Goal: Task Accomplishment & Management: Manage account settings

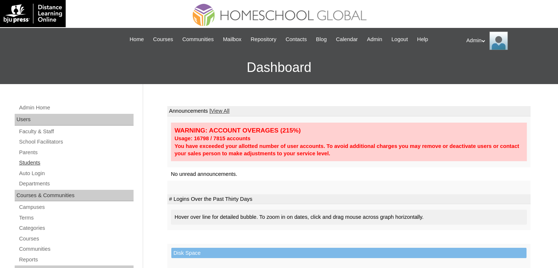
click at [38, 162] on link "Students" at bounding box center [75, 162] width 115 height 9
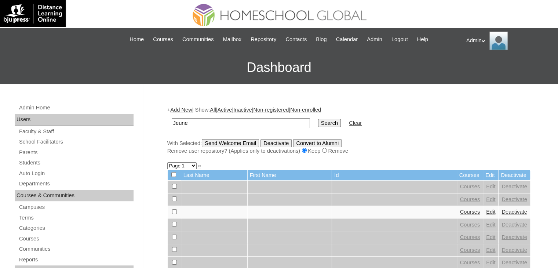
type input "Jeune Mari"
click at [318, 123] on input "Search" at bounding box center [329, 123] width 23 height 8
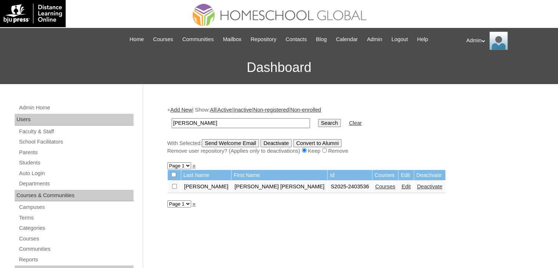
click at [375, 188] on link "Courses" at bounding box center [385, 186] width 20 height 6
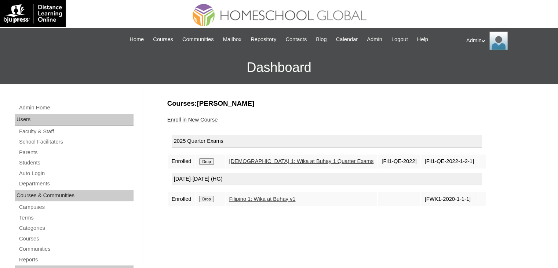
click at [186, 120] on link "Enroll in New Course" at bounding box center [192, 120] width 51 height 6
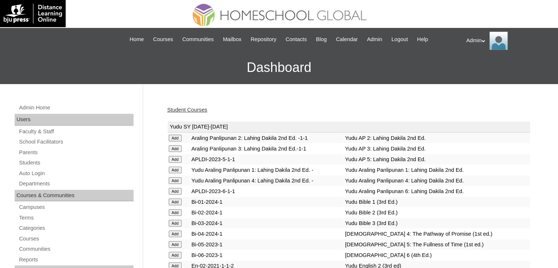
scroll to position [1855, 0]
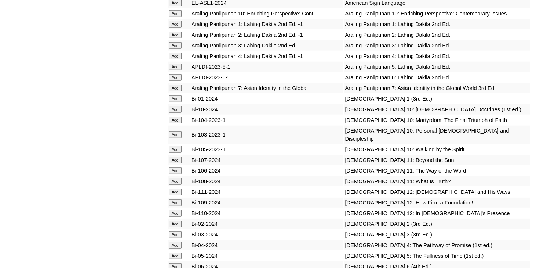
click at [170, 102] on input "Add" at bounding box center [175, 98] width 13 height 7
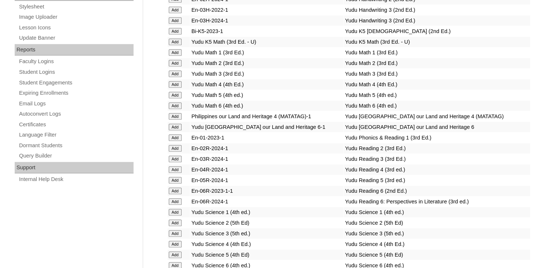
scroll to position [1452, 0]
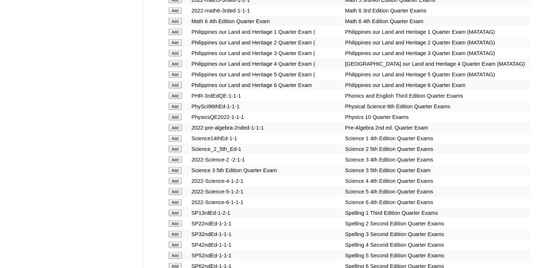
click at [174, 99] on input "Add" at bounding box center [175, 95] width 13 height 7
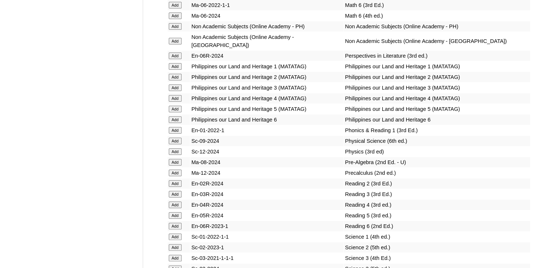
click at [174, 134] on input "Add" at bounding box center [175, 130] width 13 height 7
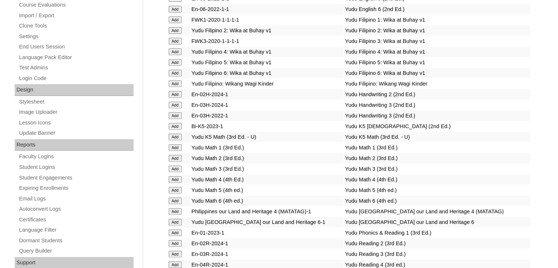
scroll to position [1275, 0]
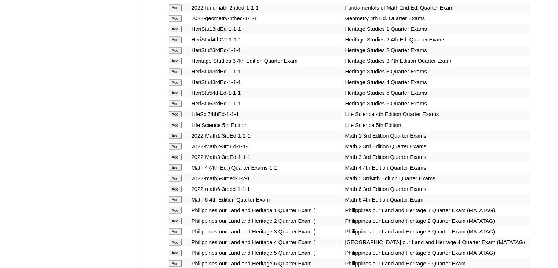
click at [175, 134] on input "Add" at bounding box center [175, 135] width 13 height 7
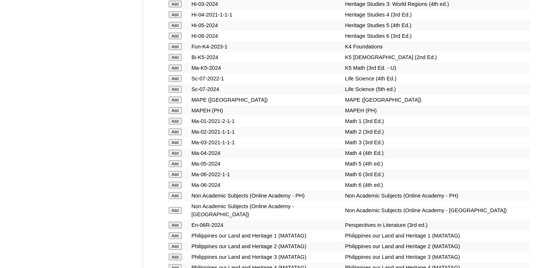
click at [175, 124] on input "Add" at bounding box center [175, 121] width 13 height 7
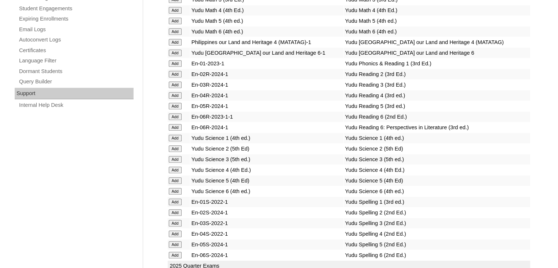
scroll to position [1495, 0]
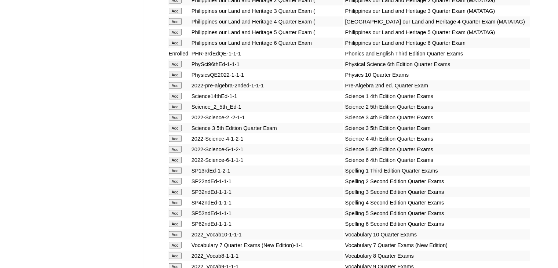
click at [175, 99] on input "Add" at bounding box center [175, 96] width 13 height 7
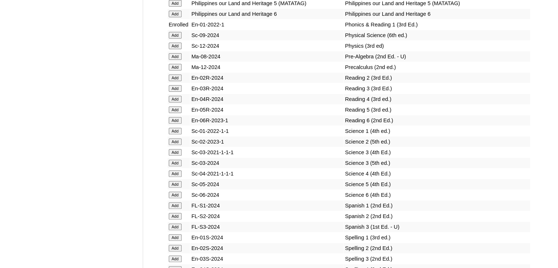
click at [176, 134] on input "Add" at bounding box center [175, 131] width 13 height 7
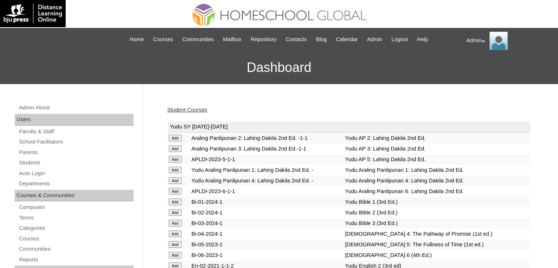
scroll to position [648, 0]
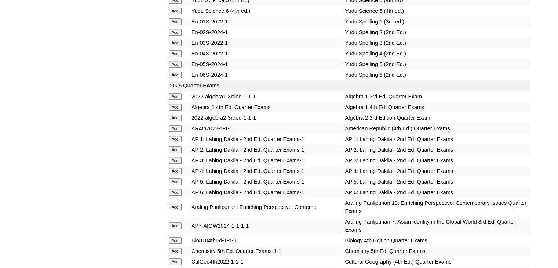
click at [174, 136] on input "Add" at bounding box center [175, 139] width 13 height 7
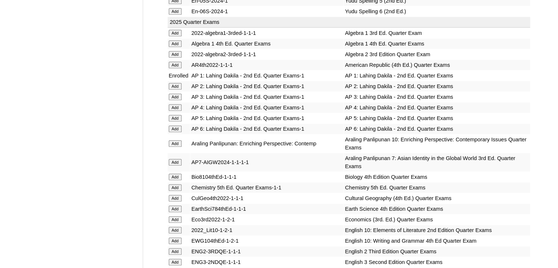
scroll to position [1770, 0]
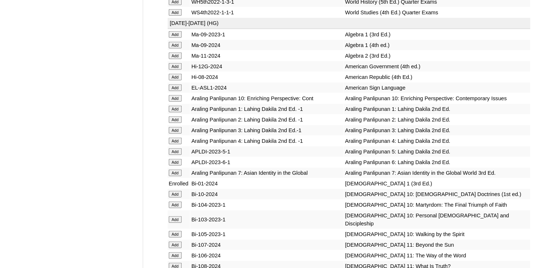
click at [175, 112] on input "Add" at bounding box center [175, 109] width 13 height 7
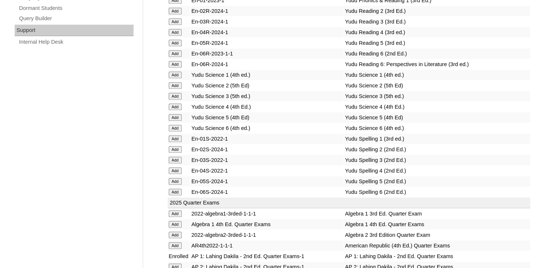
scroll to position [1569, 0]
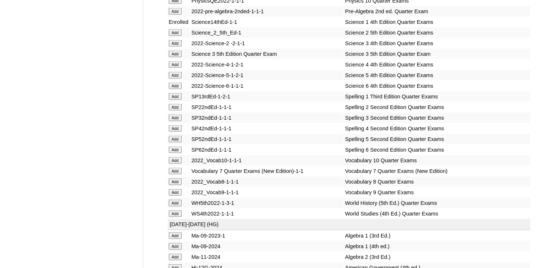
click at [176, 100] on input "Add" at bounding box center [175, 96] width 13 height 7
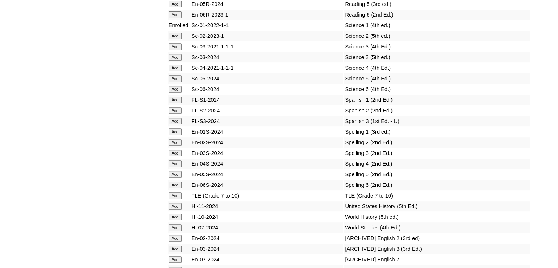
click at [176, 133] on input "Add" at bounding box center [175, 131] width 13 height 7
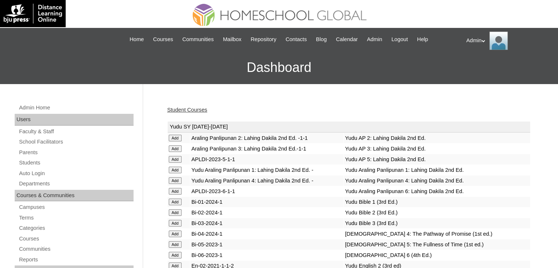
click at [198, 107] on link "Student Courses" at bounding box center [187, 110] width 40 height 6
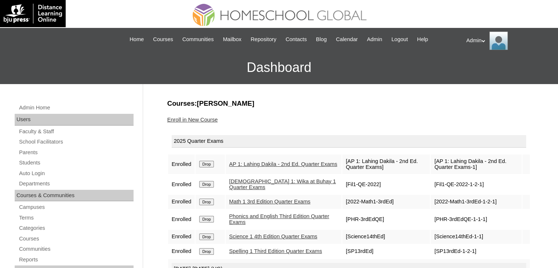
click at [197, 117] on link "Enroll in New Course" at bounding box center [192, 120] width 51 height 6
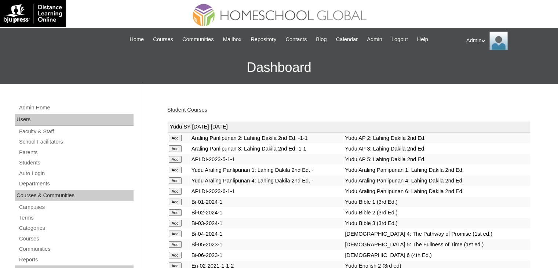
click at [194, 110] on link "Student Courses" at bounding box center [187, 110] width 40 height 6
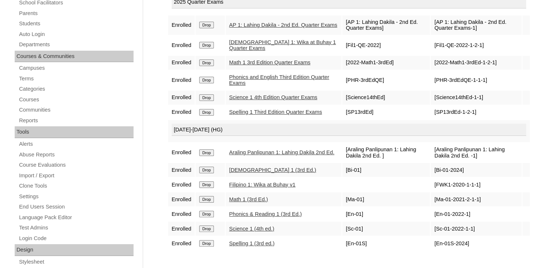
scroll to position [139, 0]
click at [38, 25] on link "Students" at bounding box center [75, 23] width 115 height 9
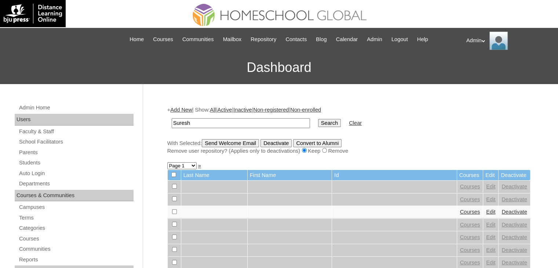
type input "Suresh"
click at [318, 125] on input "Search" at bounding box center [329, 123] width 23 height 8
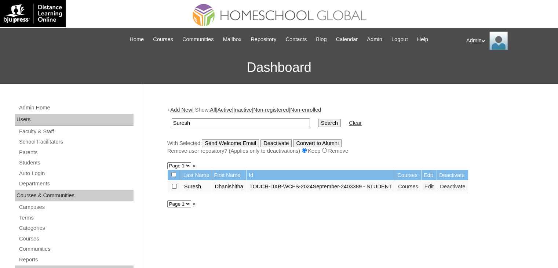
click at [431, 186] on link "Edit" at bounding box center [428, 186] width 9 height 6
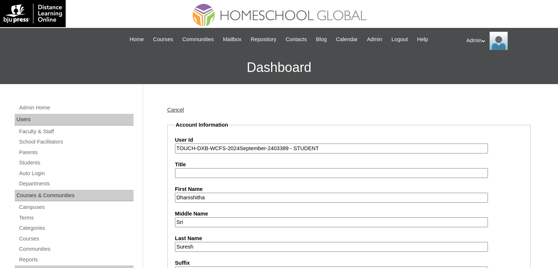
click at [195, 146] on input "TOUCH-DXB-WCFS-2024September-2403389 - STUDENT" at bounding box center [331, 148] width 313 height 10
click at [237, 148] on input "TOUCH-DXB-WCFS-2024September-2403389 - STUDENT" at bounding box center [331, 148] width 313 height 10
click at [196, 149] on input "TOUCH-DXB-WCFS-2025September-2403389 - STUDENT" at bounding box center [331, 148] width 313 height 10
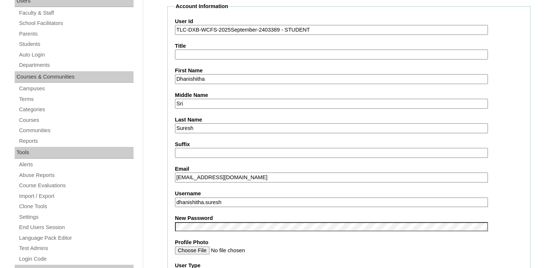
scroll to position [119, 0]
type input "TLC-DXB-WCFS-2025September-2403389 - STUDENT"
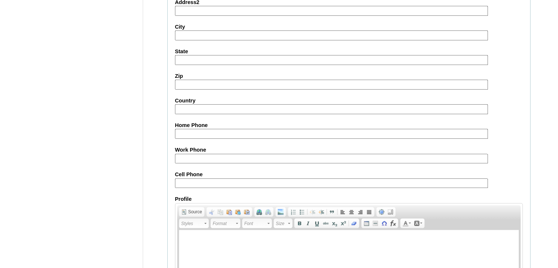
scroll to position [842, 0]
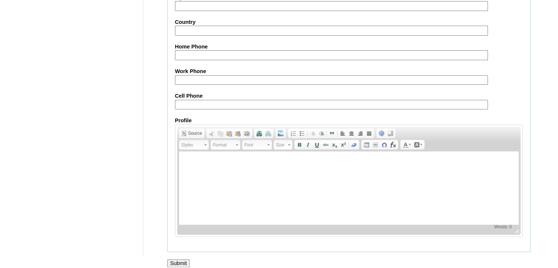
click at [180, 259] on input "Submit" at bounding box center [178, 263] width 23 height 8
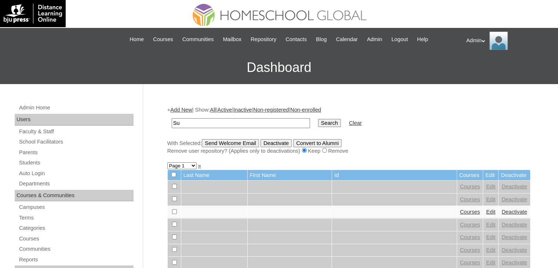
type input "S"
click at [30, 153] on link "Parents" at bounding box center [75, 152] width 115 height 9
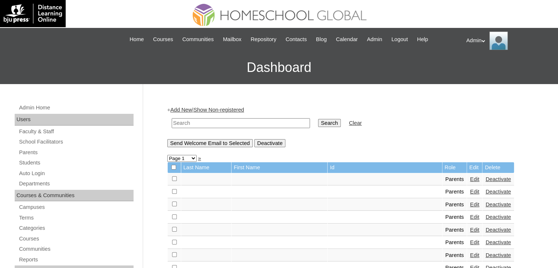
drag, startPoint x: 0, startPoint y: 0, endPoint x: 232, endPoint y: 122, distance: 262.2
click at [232, 122] on input "text" at bounding box center [241, 123] width 138 height 10
type input "Suresh"
click at [318, 122] on input "Search" at bounding box center [329, 123] width 23 height 8
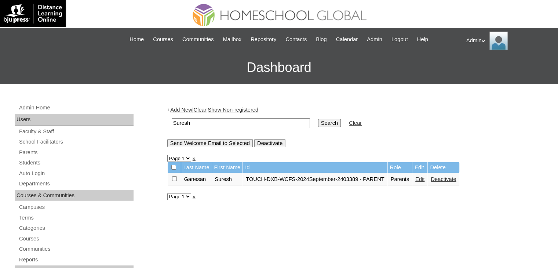
click at [419, 178] on link "Edit" at bounding box center [419, 179] width 9 height 6
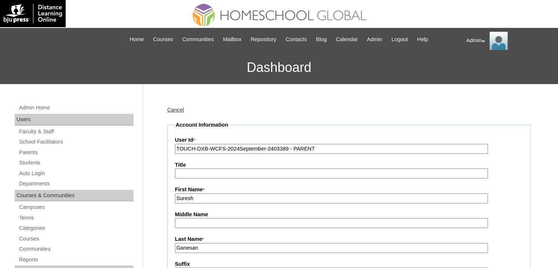
drag, startPoint x: 195, startPoint y: 150, endPoint x: 174, endPoint y: 152, distance: 20.6
click at [228, 151] on input "TLC-DXB-WCFS-2024September-2403389 - PARENT" at bounding box center [331, 149] width 313 height 10
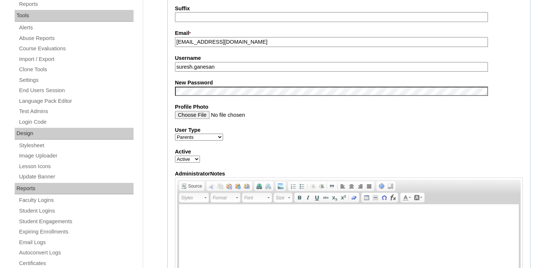
scroll to position [274, 0]
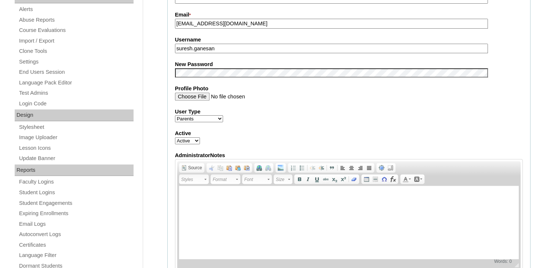
type input "TLC-DXB-WCFS-2025September-2403389 - PARENT"
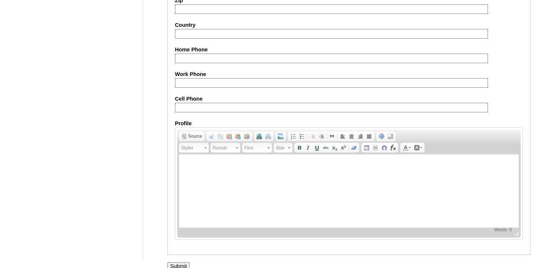
scroll to position [689, 0]
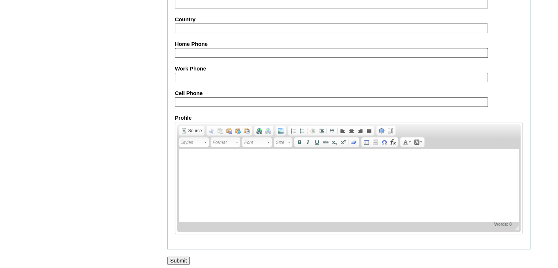
click at [182, 256] on input "Submit" at bounding box center [178, 260] width 23 height 8
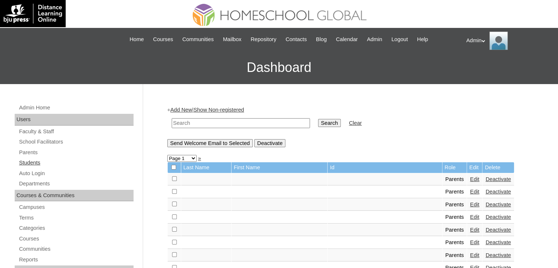
click at [35, 163] on link "Students" at bounding box center [75, 162] width 115 height 9
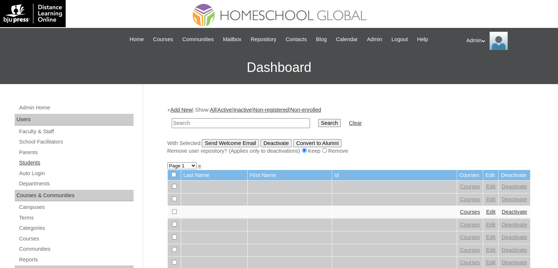
click at [38, 165] on link "Students" at bounding box center [75, 162] width 115 height 9
click at [238, 121] on input "text" at bounding box center [241, 123] width 138 height 10
click at [35, 162] on link "Students" at bounding box center [75, 162] width 115 height 9
type input "Suresh"
click at [318, 123] on input "Search" at bounding box center [329, 123] width 23 height 8
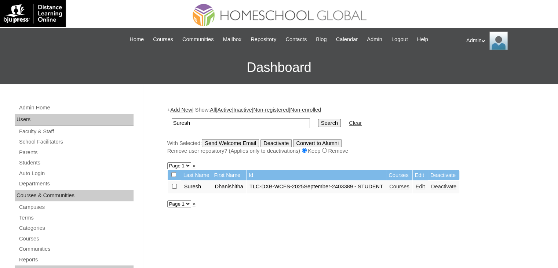
click at [395, 187] on link "Courses" at bounding box center [399, 186] width 20 height 6
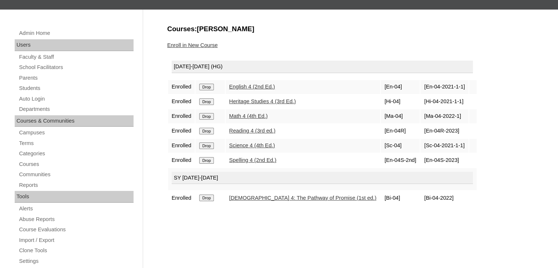
scroll to position [75, 0]
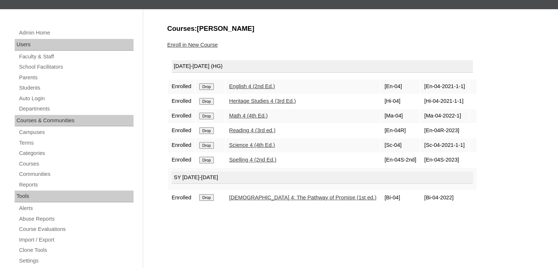
click at [209, 196] on input "Drop" at bounding box center [206, 197] width 14 height 7
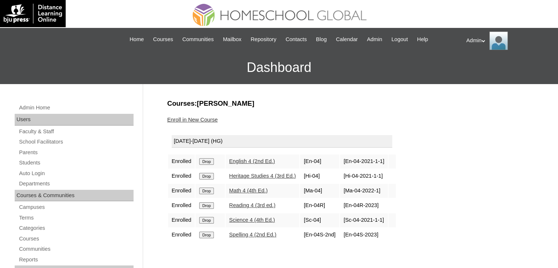
click at [206, 161] on input "Drop" at bounding box center [206, 161] width 14 height 7
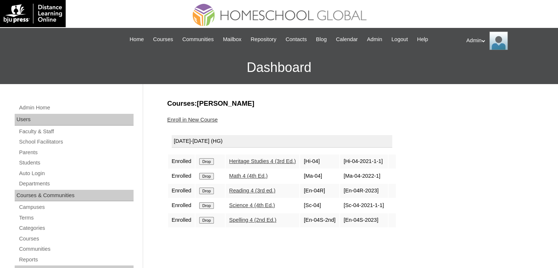
click at [206, 161] on input "Drop" at bounding box center [206, 161] width 14 height 7
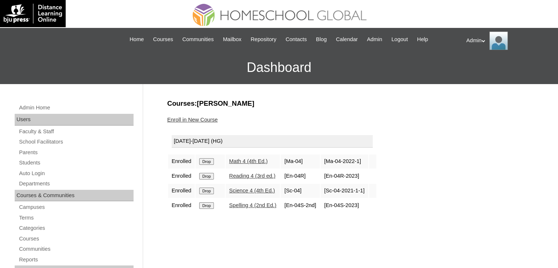
click at [206, 161] on input "Drop" at bounding box center [206, 161] width 14 height 7
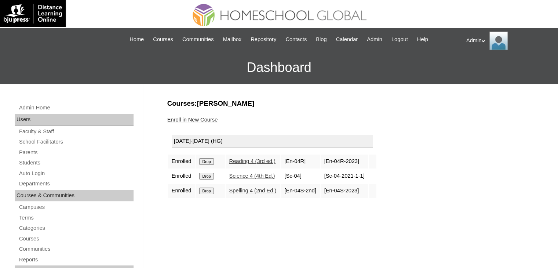
click at [211, 160] on input "Drop" at bounding box center [206, 161] width 14 height 7
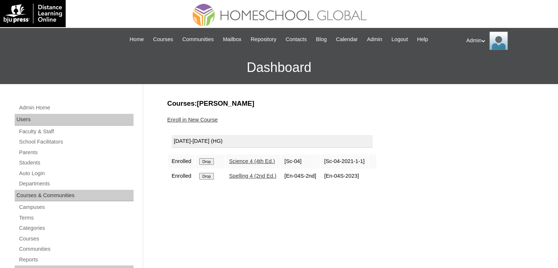
click at [205, 158] on input "Drop" at bounding box center [206, 161] width 14 height 7
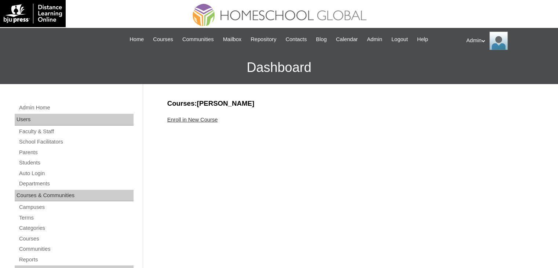
click at [208, 118] on link "Enroll in New Course" at bounding box center [192, 120] width 51 height 6
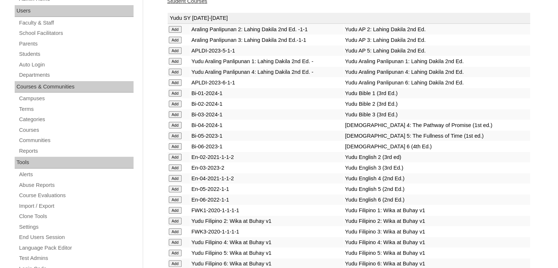
scroll to position [2002, 0]
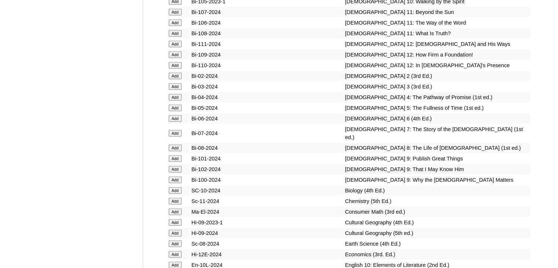
click at [173, 111] on input "Add" at bounding box center [175, 108] width 13 height 7
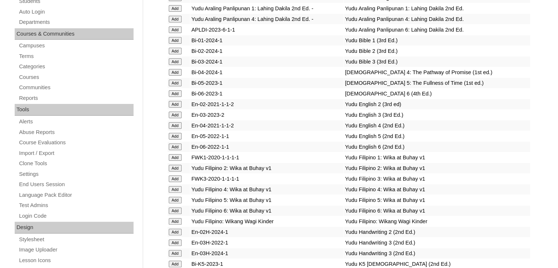
scroll to position [876, 0]
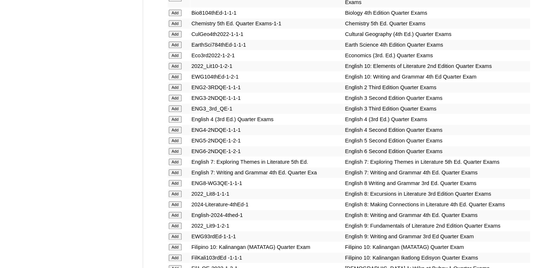
click at [173, 137] on input "Add" at bounding box center [175, 140] width 13 height 7
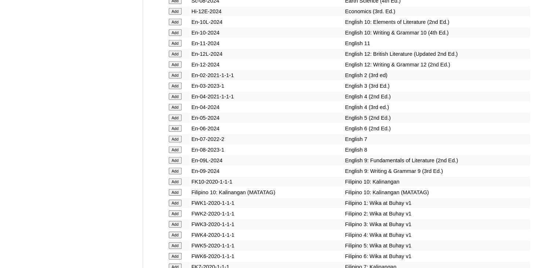
click at [173, 121] on input "Add" at bounding box center [175, 117] width 13 height 7
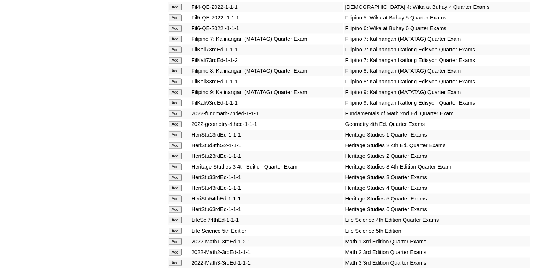
scroll to position [2647, 0]
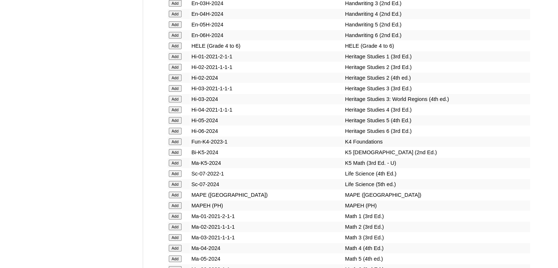
click at [169, 124] on input "Add" at bounding box center [175, 120] width 13 height 7
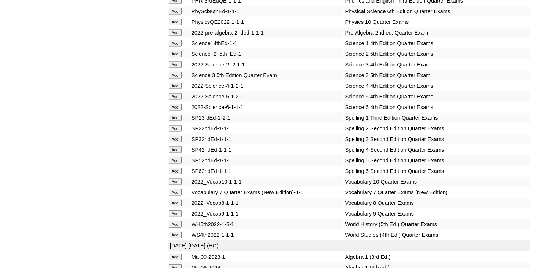
scroll to position [3070, 0]
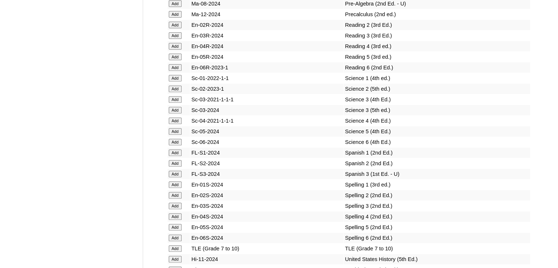
click at [169, 135] on input "Add" at bounding box center [175, 131] width 13 height 7
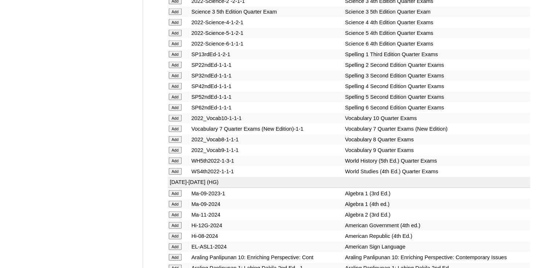
scroll to position [3165, 0]
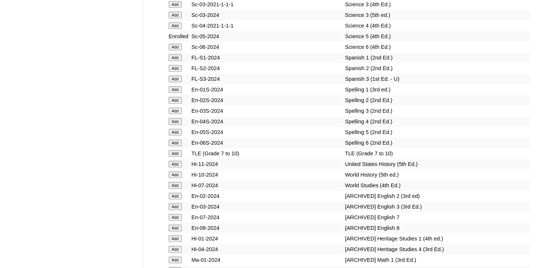
click at [178, 135] on input "Add" at bounding box center [175, 132] width 13 height 7
